Goal: Information Seeking & Learning: Learn about a topic

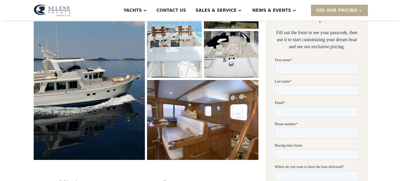
scroll to position [104, 0]
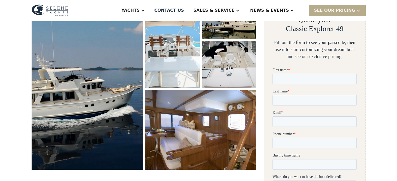
click at [91, 81] on img "open lightbox" at bounding box center [87, 81] width 118 height 188
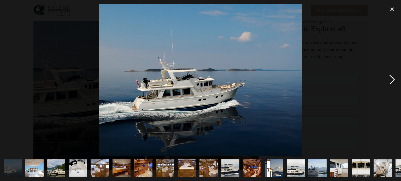
click at [394, 78] on div "next image" at bounding box center [392, 80] width 18 height 152
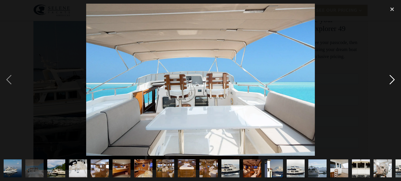
click at [394, 78] on div "next image" at bounding box center [392, 80] width 18 height 152
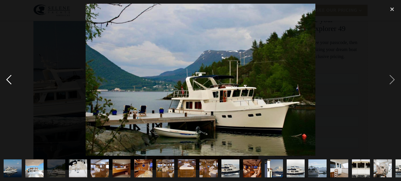
click at [9, 79] on div "previous image" at bounding box center [9, 80] width 18 height 152
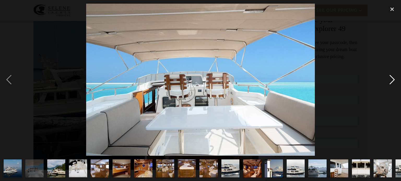
click at [393, 75] on div "next image" at bounding box center [392, 80] width 18 height 152
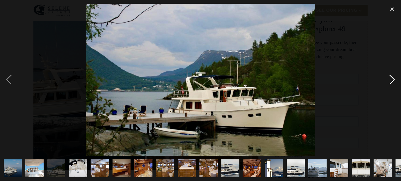
click at [393, 75] on div "next image" at bounding box center [392, 80] width 18 height 152
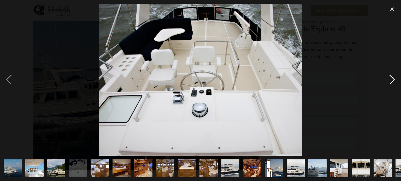
click at [393, 75] on div "next image" at bounding box center [392, 80] width 18 height 152
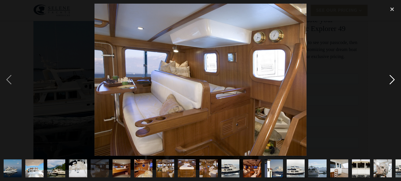
click at [393, 75] on div "next image" at bounding box center [392, 80] width 18 height 152
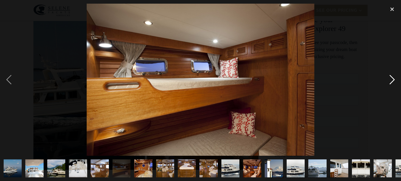
click at [393, 75] on div "next image" at bounding box center [392, 80] width 18 height 152
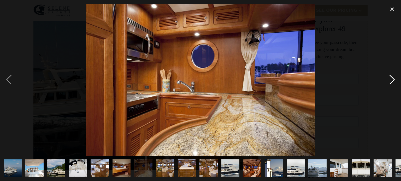
click at [393, 75] on div "next image" at bounding box center [392, 80] width 18 height 152
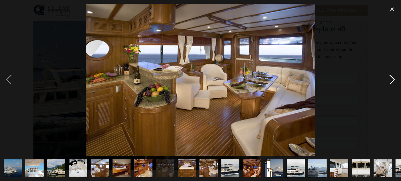
click at [393, 75] on div "next image" at bounding box center [392, 80] width 18 height 152
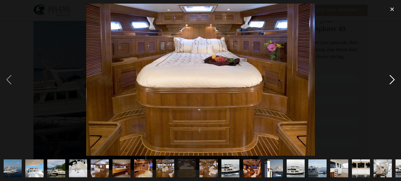
click at [393, 75] on div "next image" at bounding box center [392, 80] width 18 height 152
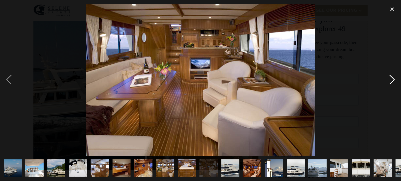
click at [393, 75] on div "next image" at bounding box center [392, 80] width 18 height 152
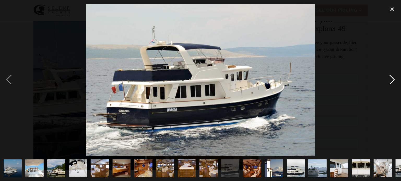
click at [393, 75] on div "next image" at bounding box center [392, 80] width 18 height 152
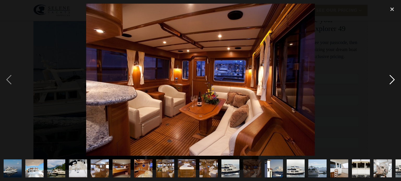
click at [393, 75] on div "next image" at bounding box center [392, 80] width 18 height 152
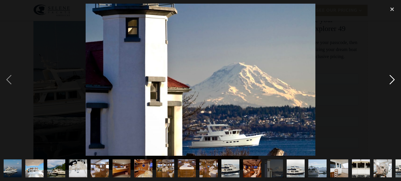
click at [393, 75] on div "next image" at bounding box center [392, 80] width 18 height 152
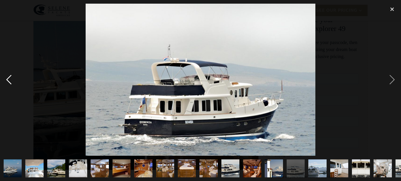
click at [10, 81] on div "previous image" at bounding box center [9, 80] width 18 height 152
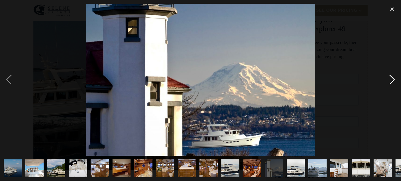
click at [389, 82] on div "next image" at bounding box center [392, 80] width 18 height 152
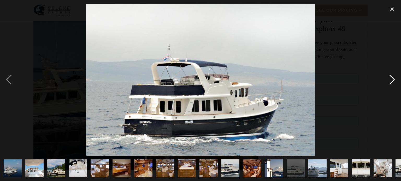
click at [389, 82] on div "next image" at bounding box center [392, 80] width 18 height 152
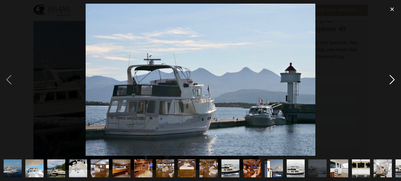
click at [389, 82] on div "next image" at bounding box center [392, 80] width 18 height 152
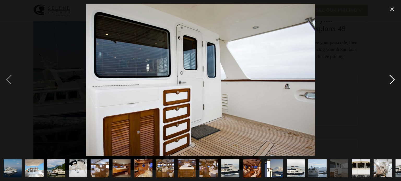
click at [389, 82] on div "next image" at bounding box center [392, 80] width 18 height 152
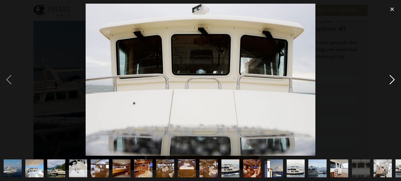
click at [389, 82] on div "next image" at bounding box center [392, 80] width 18 height 152
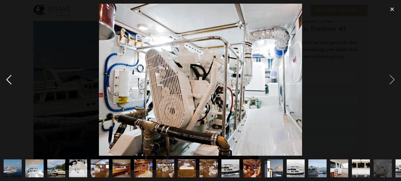
click at [10, 77] on div "previous image" at bounding box center [9, 80] width 18 height 152
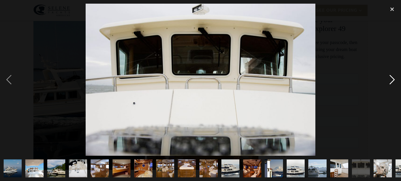
click at [388, 75] on div "next image" at bounding box center [392, 80] width 18 height 152
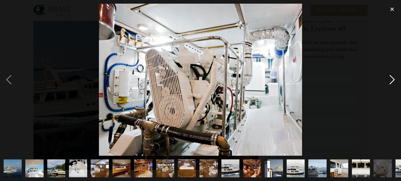
click at [390, 77] on div "next image" at bounding box center [392, 80] width 18 height 152
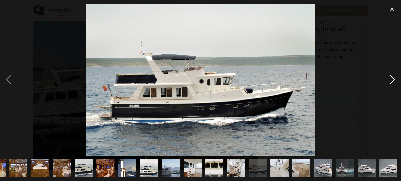
scroll to position [0, 147]
click at [390, 77] on div "next image" at bounding box center [392, 80] width 18 height 152
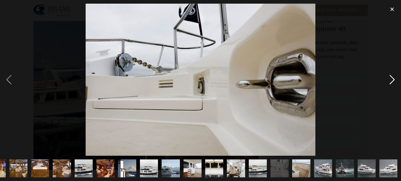
click at [390, 77] on div "next image" at bounding box center [392, 80] width 18 height 152
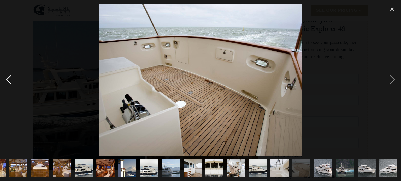
click at [7, 73] on div "previous image" at bounding box center [9, 80] width 18 height 152
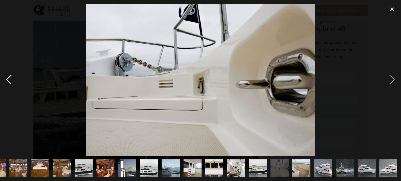
click at [7, 73] on div "previous image" at bounding box center [9, 80] width 18 height 152
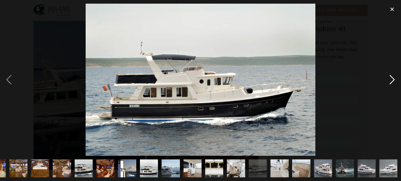
click at [390, 82] on div "next image" at bounding box center [392, 80] width 18 height 152
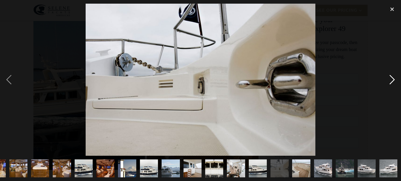
click at [390, 82] on div "next image" at bounding box center [392, 80] width 18 height 152
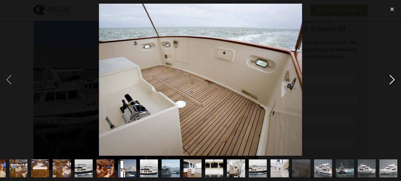
click at [390, 82] on div "next image" at bounding box center [392, 80] width 18 height 152
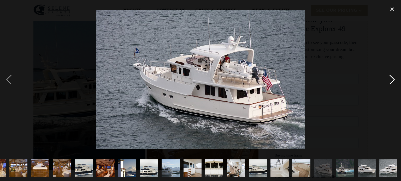
click at [390, 82] on div "next image" at bounding box center [392, 80] width 18 height 152
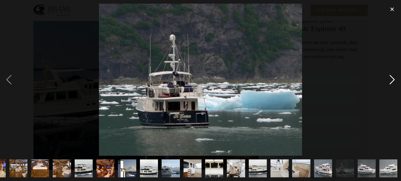
click at [390, 82] on div "next image" at bounding box center [392, 80] width 18 height 152
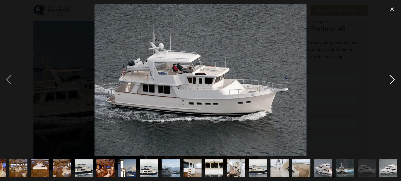
click at [390, 82] on div "next image" at bounding box center [392, 80] width 18 height 152
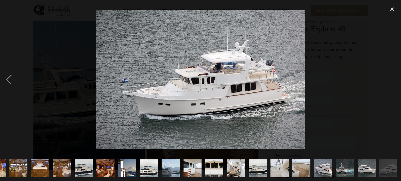
click at [390, 82] on div "next image" at bounding box center [392, 80] width 18 height 152
